Goal: Information Seeking & Learning: Learn about a topic

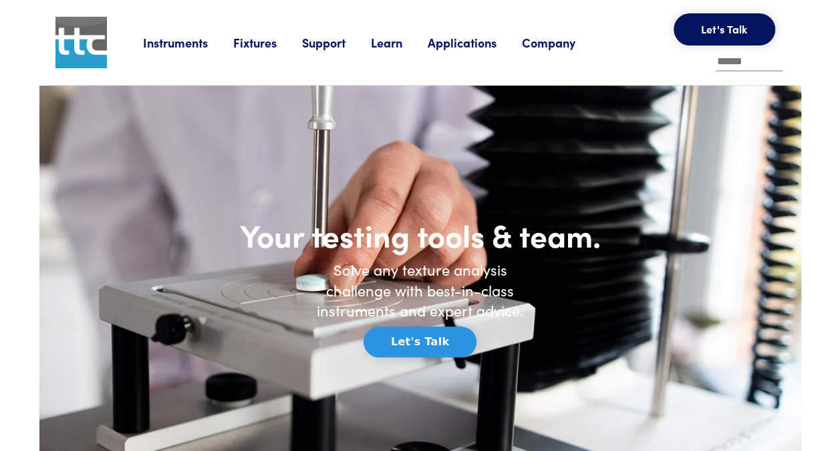
click at [262, 42] on link "Fixtures" at bounding box center [267, 42] width 69 height 17
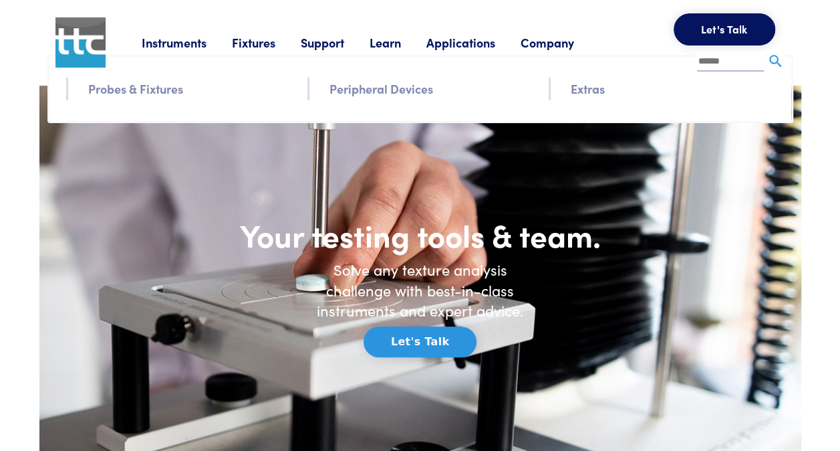
click at [582, 96] on link "Extras" at bounding box center [588, 88] width 34 height 19
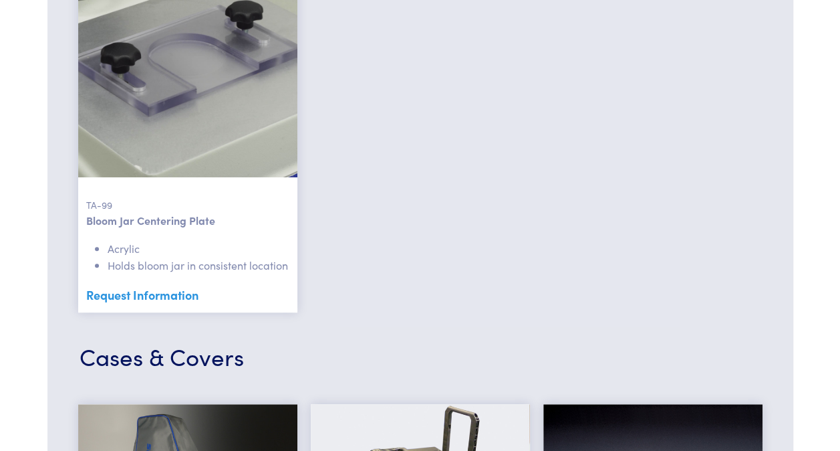
scroll to position [3627, 0]
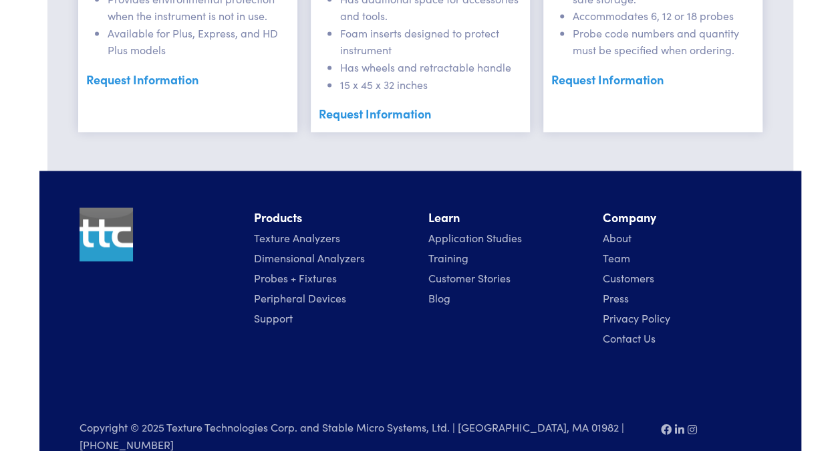
click at [289, 249] on link "Dimensional Analyzers" at bounding box center [309, 256] width 111 height 15
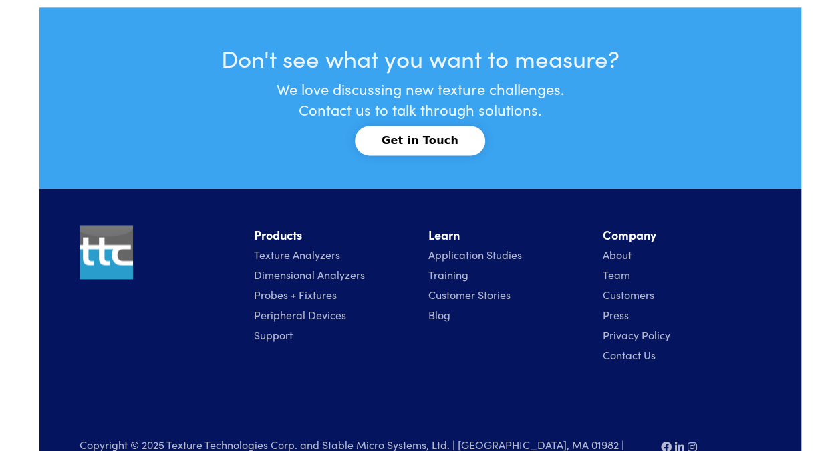
scroll to position [5943, 0]
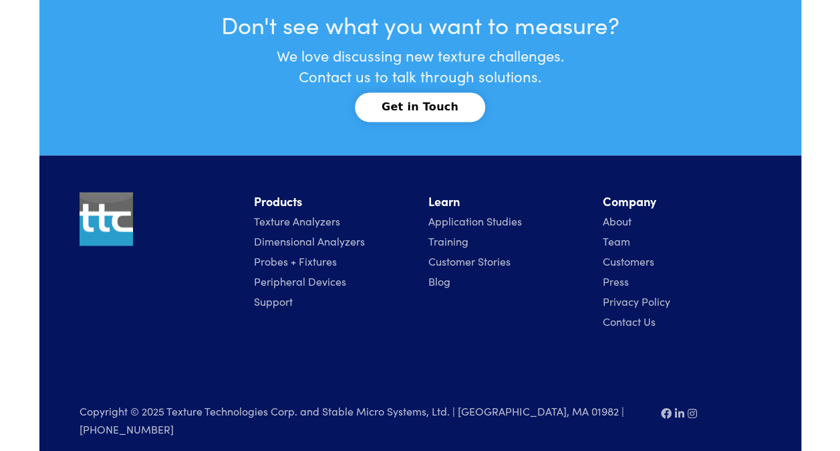
click at [305, 257] on link "Probes + Fixtures" at bounding box center [295, 260] width 83 height 15
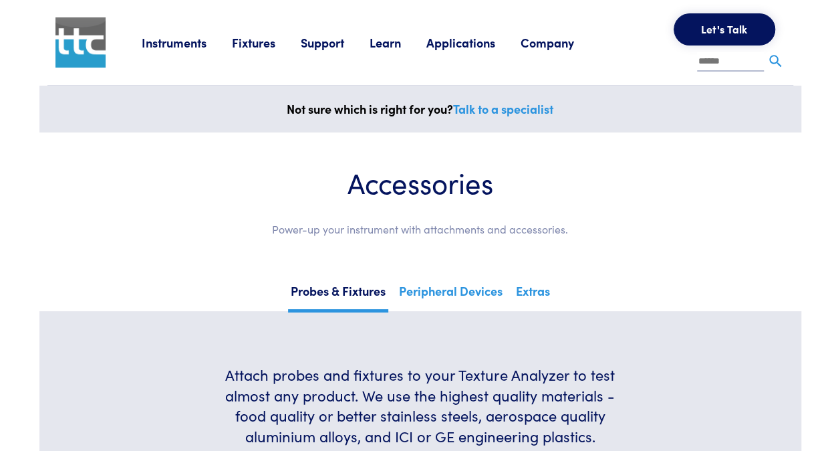
click at [453, 51] on li "Applications Application Studies How to use our products to achieve specific re…" at bounding box center [473, 43] width 94 height 20
click at [200, 45] on link "Instruments" at bounding box center [187, 42] width 90 height 17
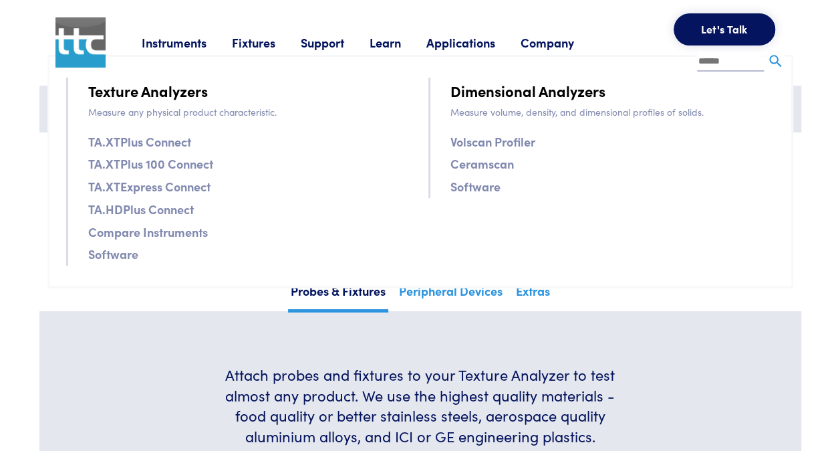
click at [160, 213] on link "TA.HDPlus Connect" at bounding box center [141, 208] width 106 height 19
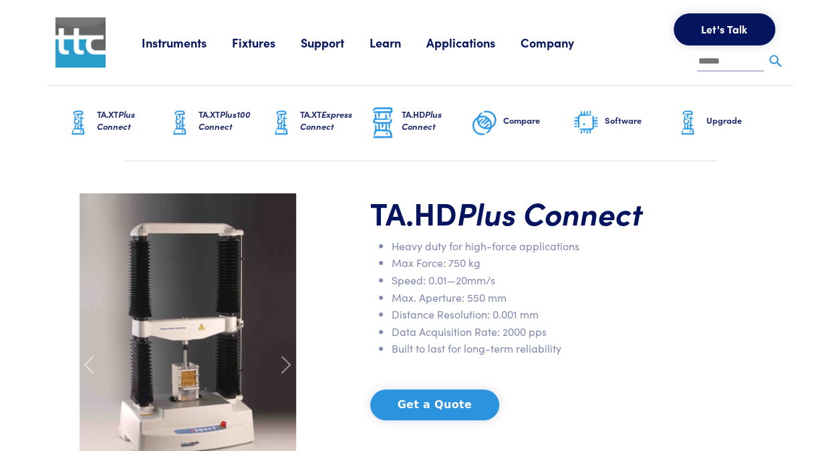
click at [346, 47] on link "Support" at bounding box center [335, 42] width 69 height 17
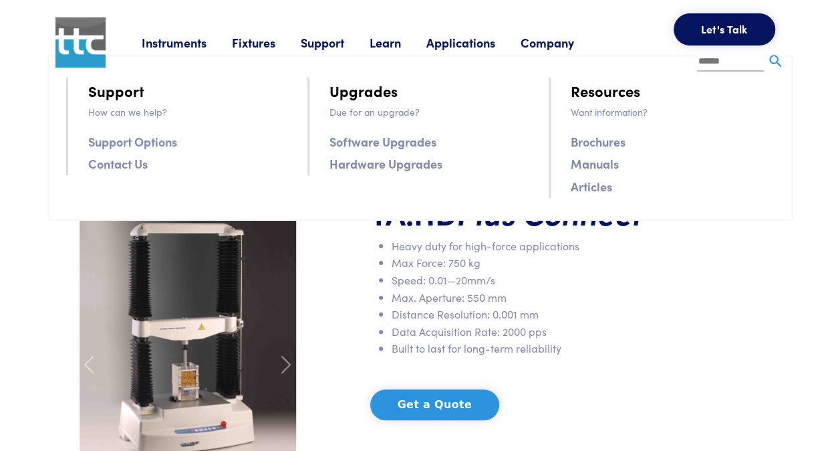
click at [741, 60] on input "text" at bounding box center [730, 62] width 67 height 20
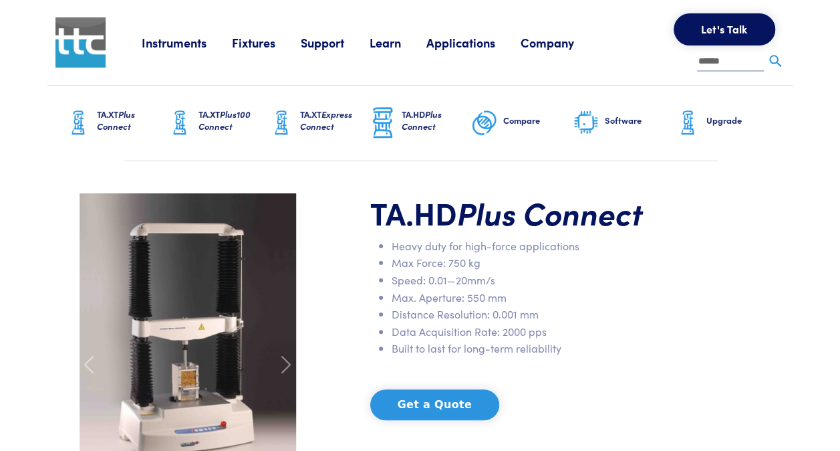
type input "******"
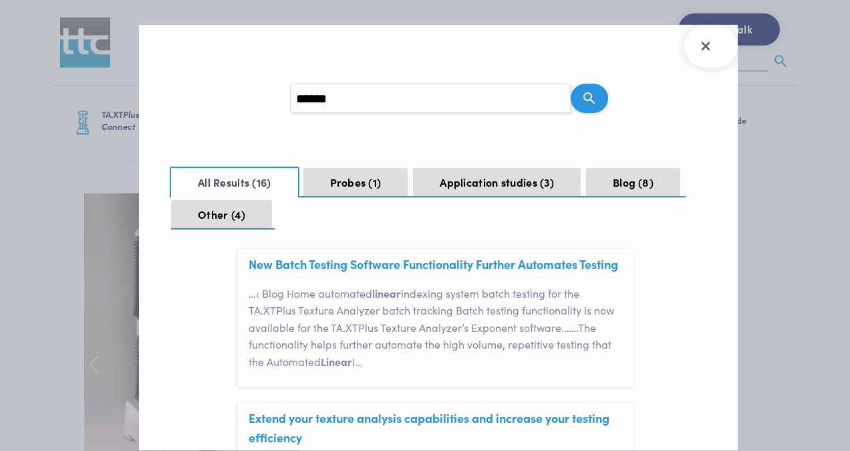
scroll to position [1153, 0]
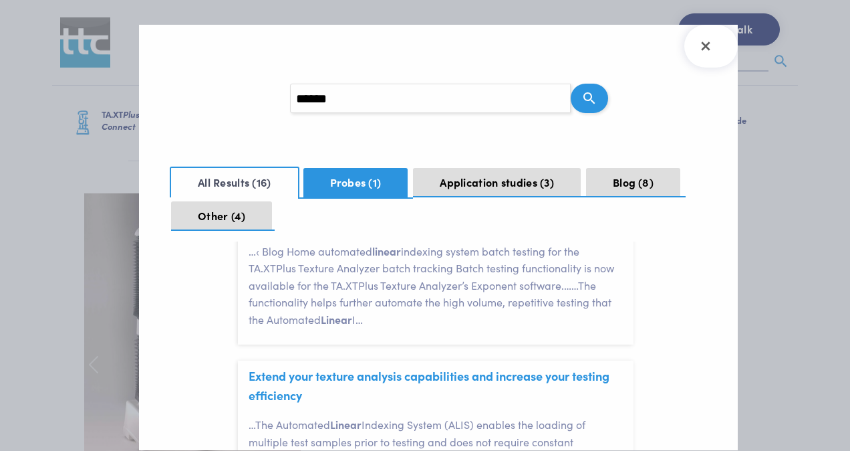
click at [342, 172] on button "Probes 1" at bounding box center [355, 182] width 105 height 29
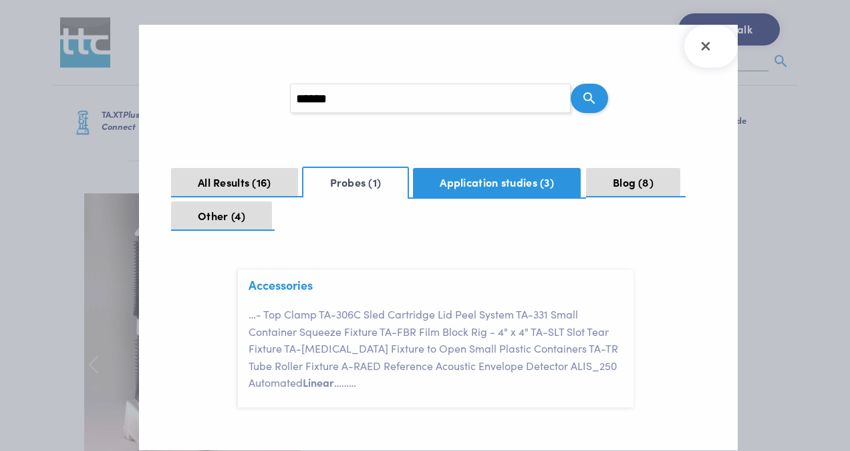
click at [498, 183] on button "Application studies 3" at bounding box center [497, 182] width 168 height 29
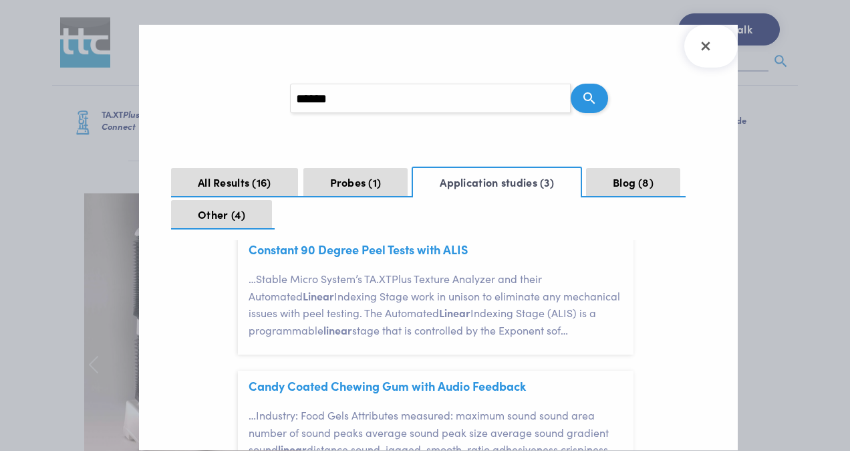
scroll to position [56, 0]
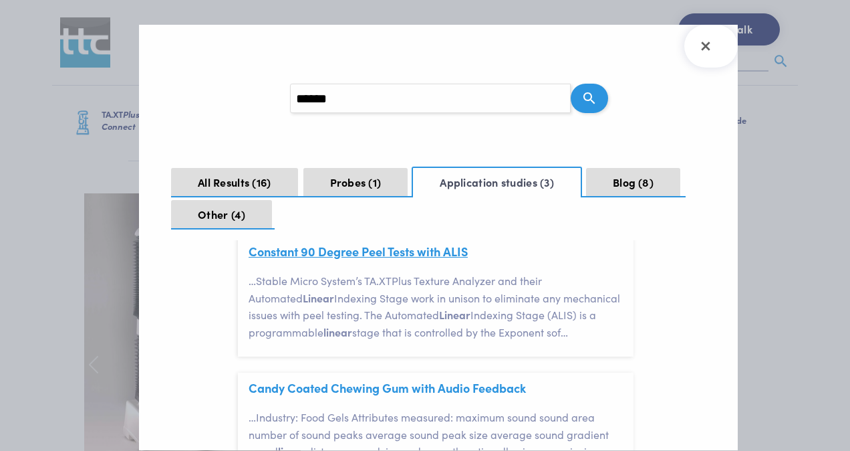
click at [399, 246] on link "Constant 90 Degree Peel Tests with ALIS" at bounding box center [358, 251] width 219 height 17
click at [474, 107] on input "******" at bounding box center [430, 98] width 281 height 29
type input "**********"
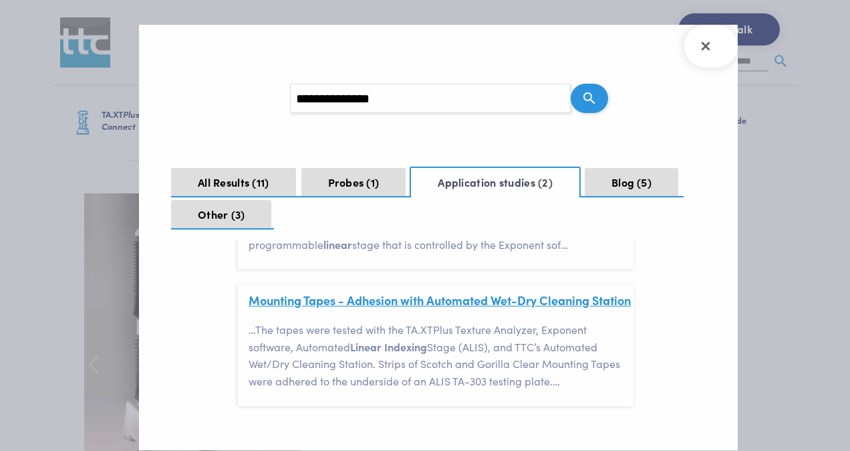
scroll to position [163, 0]
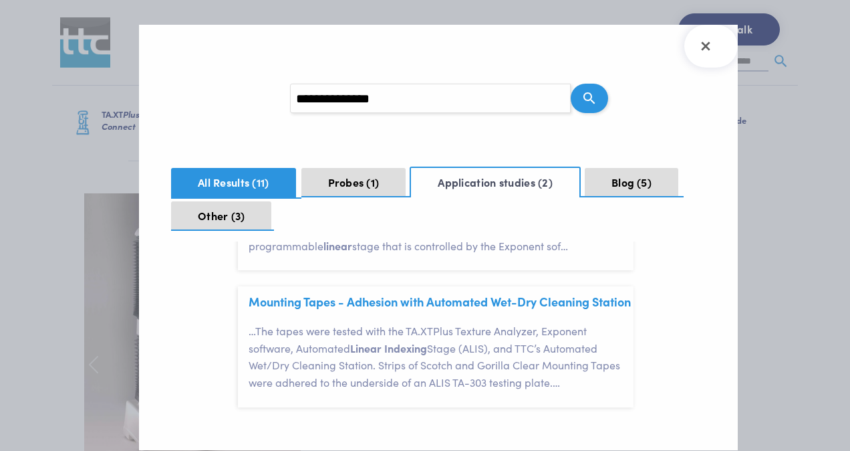
click at [251, 189] on button "All Results 11" at bounding box center [233, 182] width 125 height 29
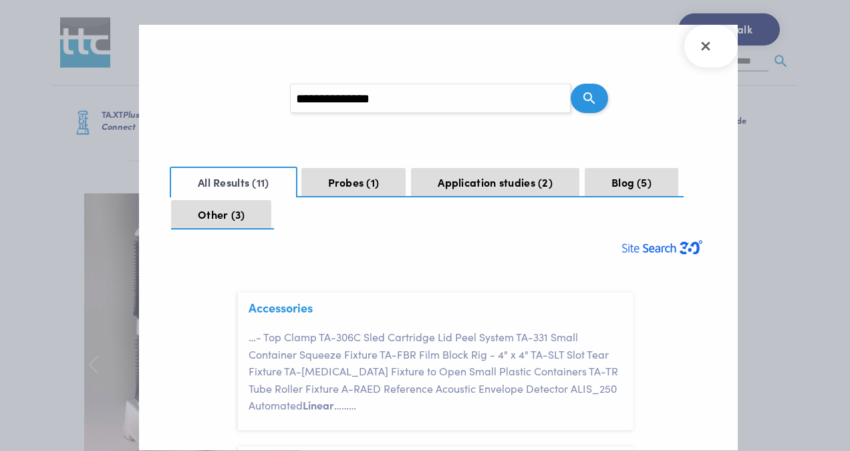
scroll to position [25, 0]
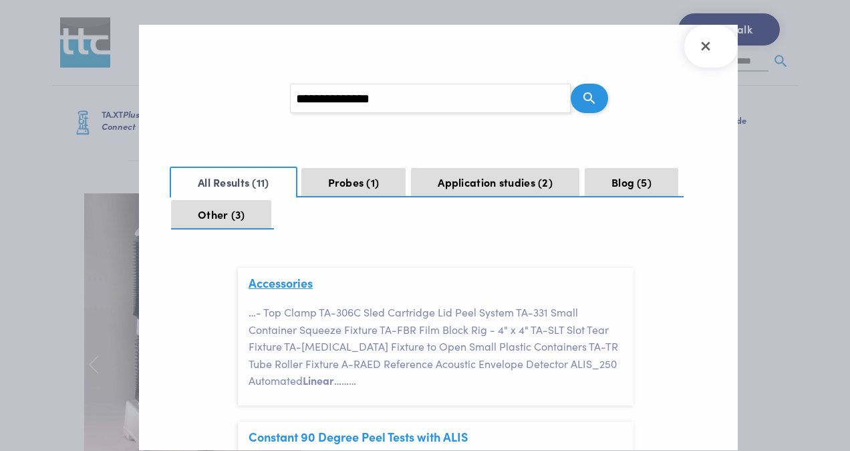
click at [293, 284] on link "Accessories" at bounding box center [281, 282] width 64 height 17
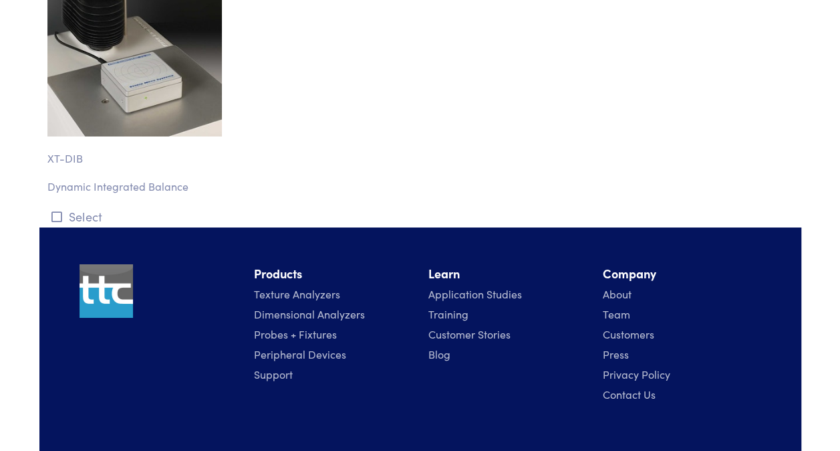
scroll to position [14945, 0]
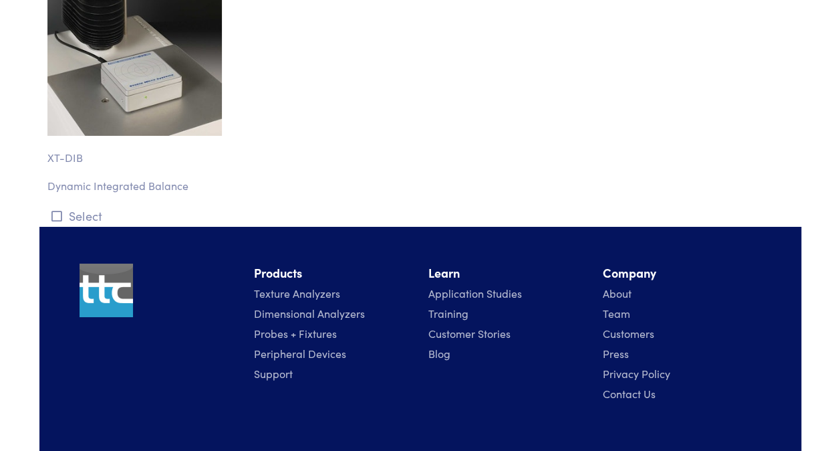
click at [328, 305] on link "Dimensional Analyzers" at bounding box center [309, 312] width 111 height 15
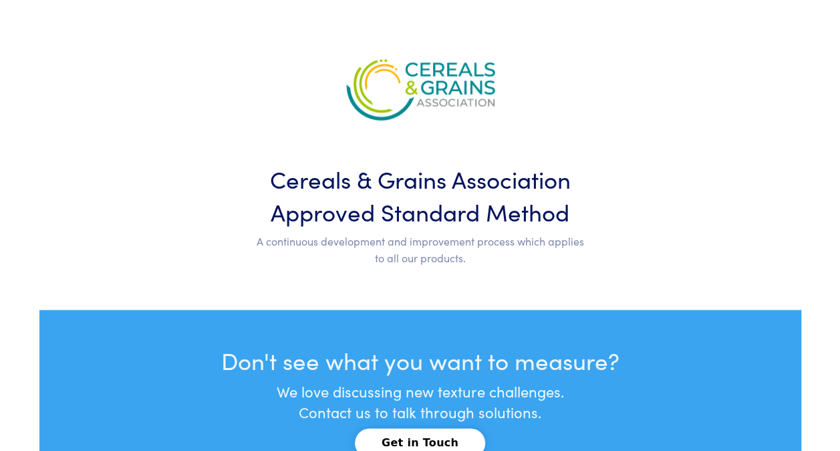
scroll to position [5943, 0]
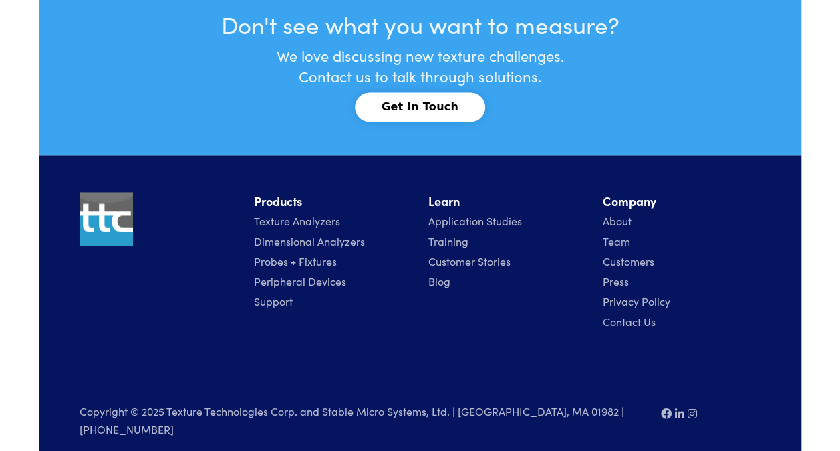
click at [289, 278] on link "Peripheral Devices" at bounding box center [300, 280] width 92 height 15
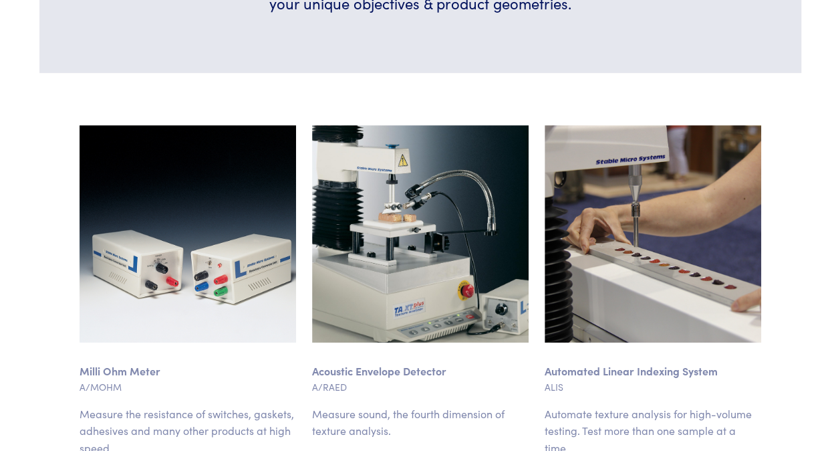
scroll to position [564, 0]
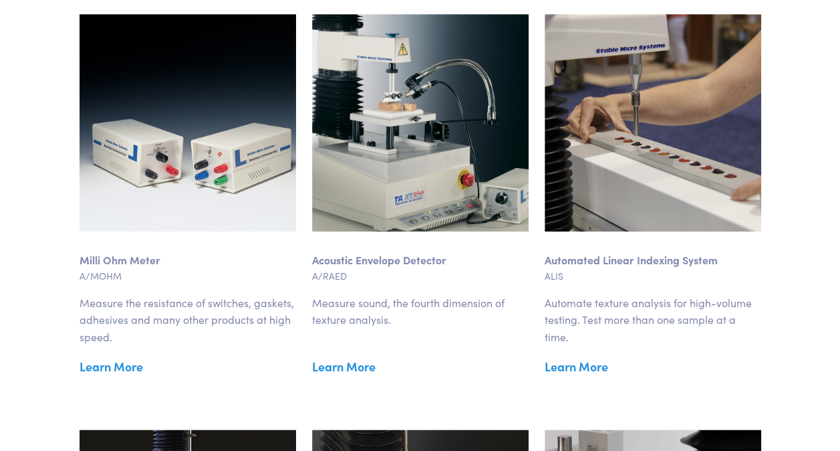
click at [575, 358] on link "Learn More" at bounding box center [653, 366] width 217 height 20
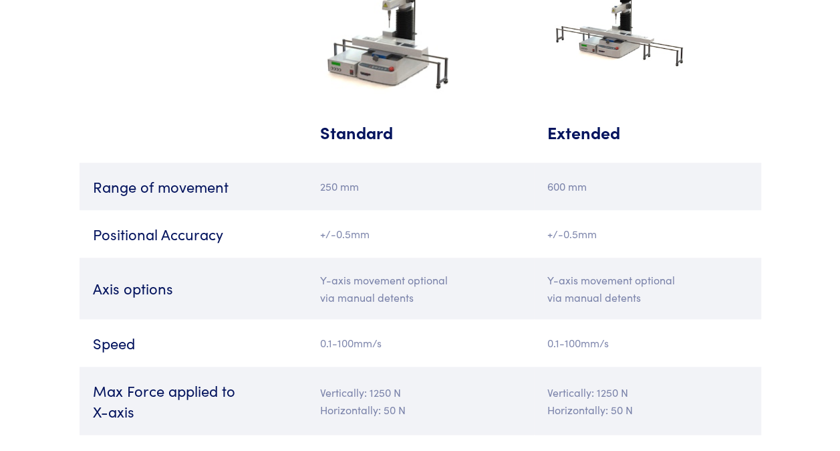
scroll to position [2981, 0]
